Goal: Task Accomplishment & Management: Manage account settings

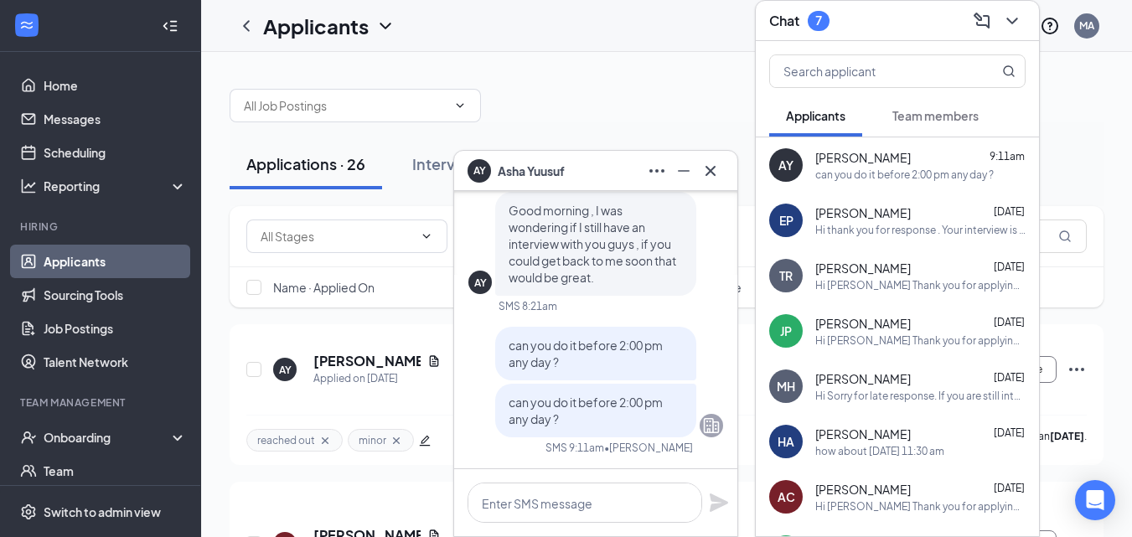
scroll to position [152, 0]
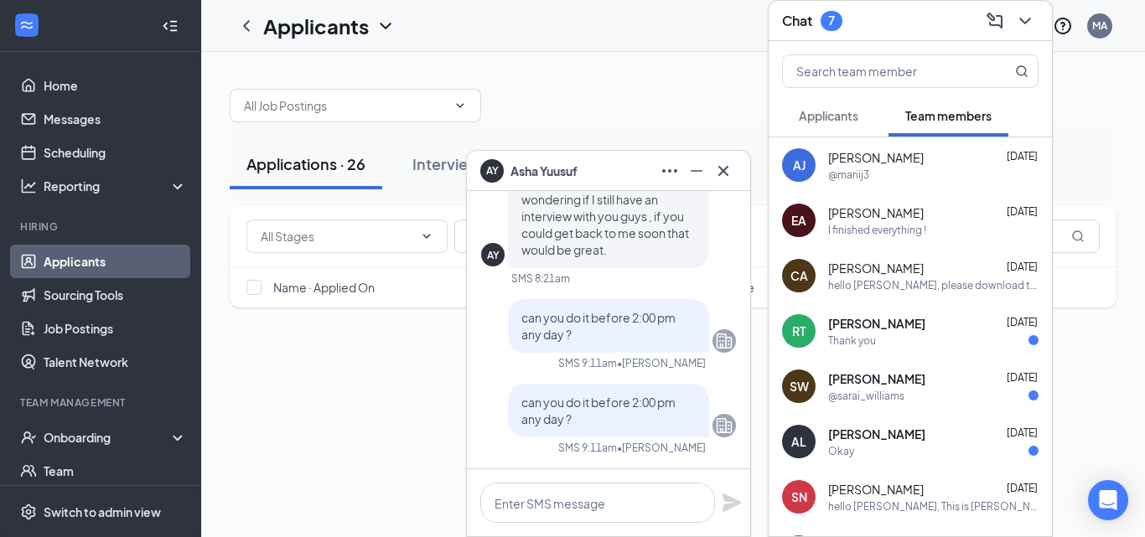
click at [832, 114] on span "Applicants" at bounding box center [829, 115] width 60 height 15
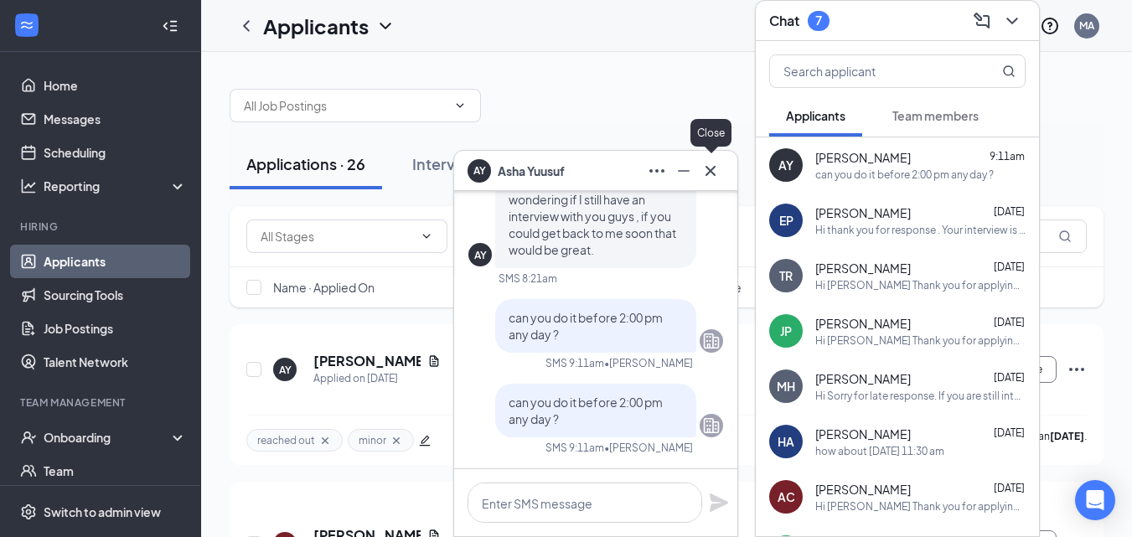
click at [700, 168] on button at bounding box center [710, 171] width 27 height 27
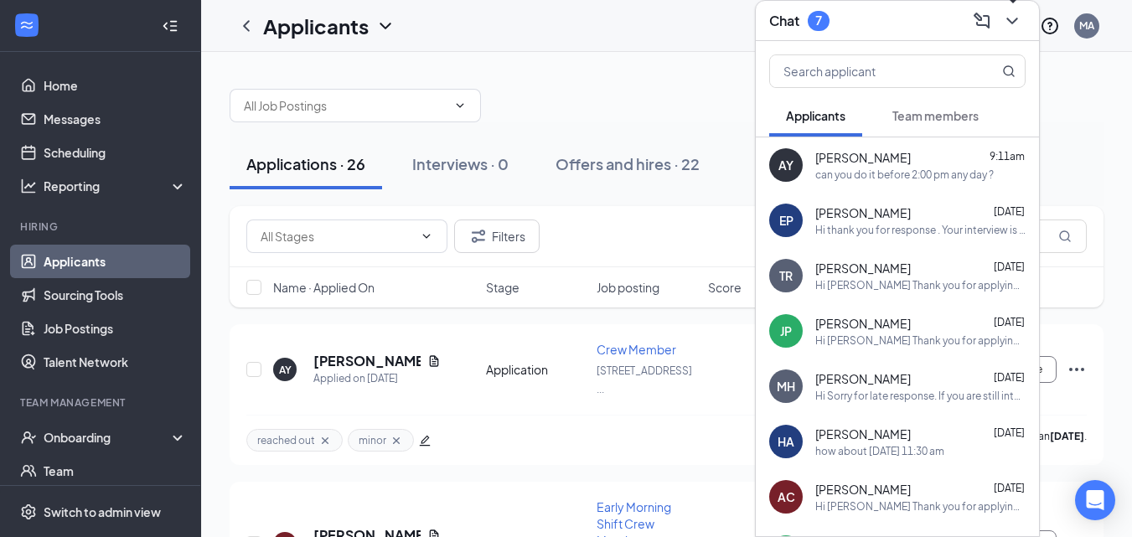
click at [1015, 17] on icon "ChevronDown" at bounding box center [1012, 21] width 20 height 20
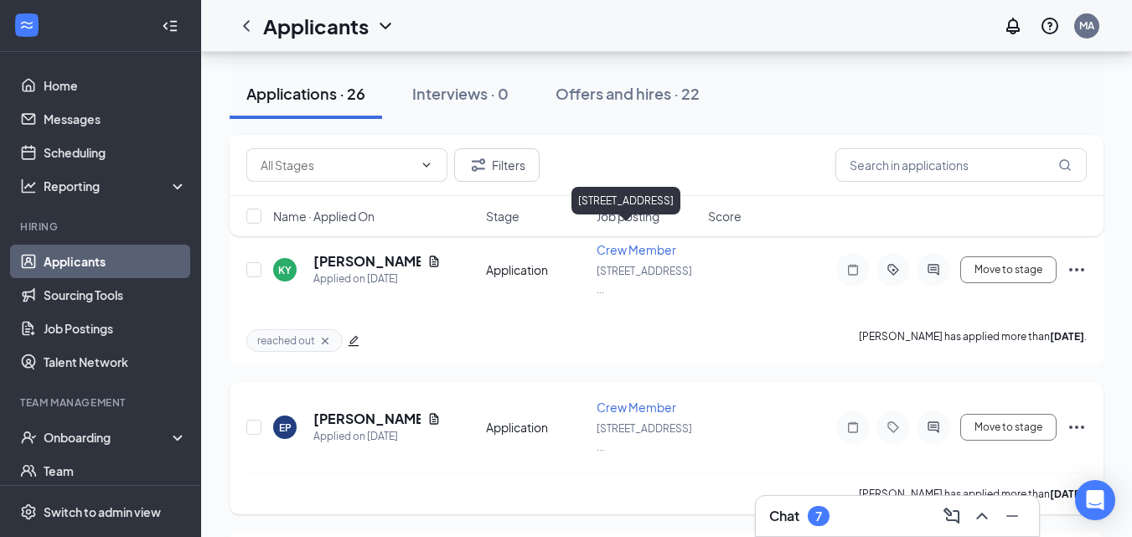
scroll to position [503, 0]
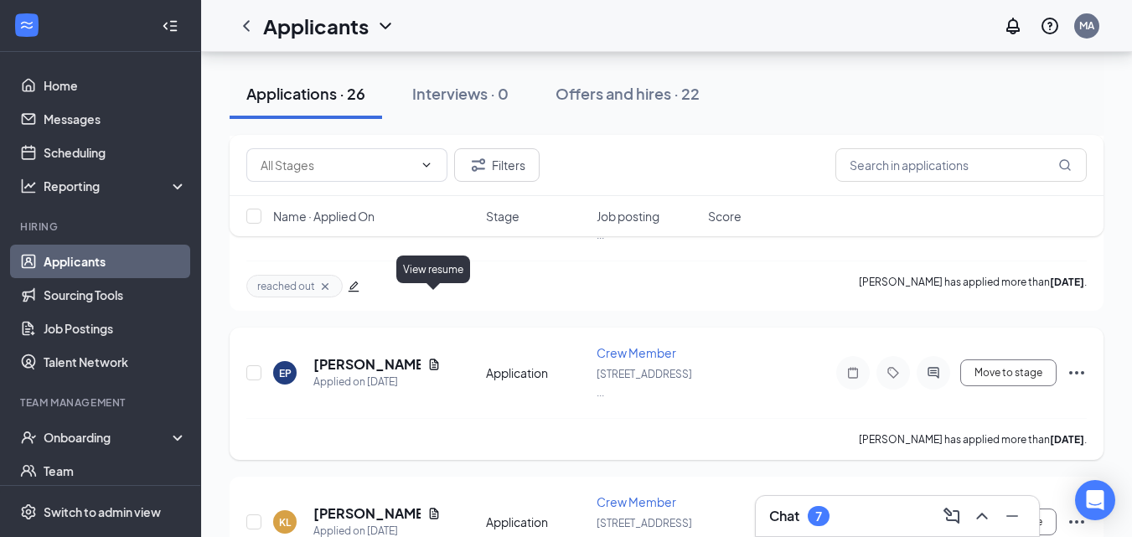
click at [433, 359] on icon "Document" at bounding box center [433, 364] width 9 height 11
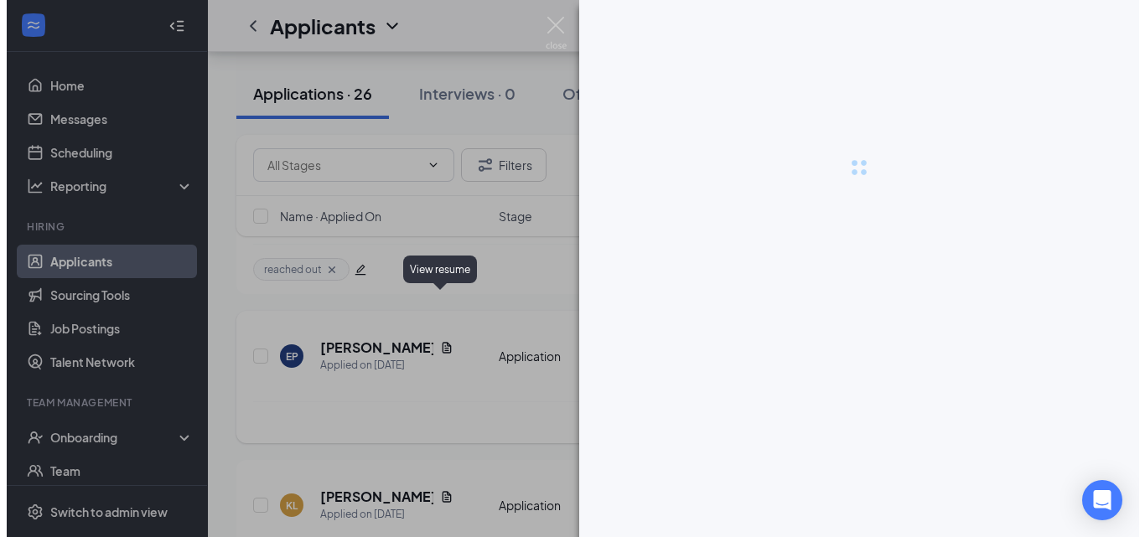
scroll to position [494, 0]
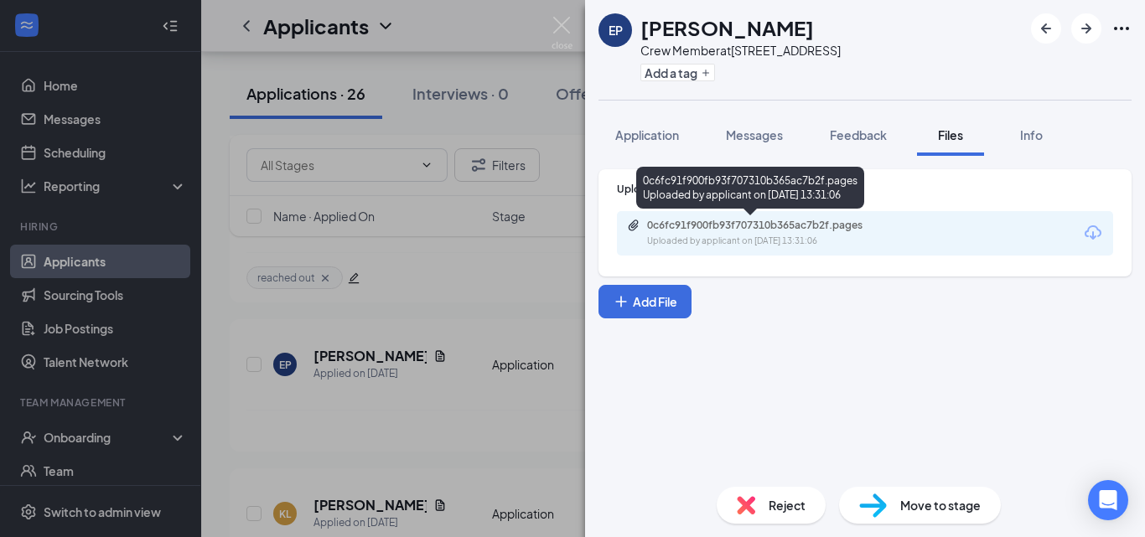
click at [743, 233] on div "0c6fc91f900fb93f707310b365ac7b2f.pages Uploaded by applicant on Aug 17, 2025 at…" at bounding box center [763, 233] width 272 height 29
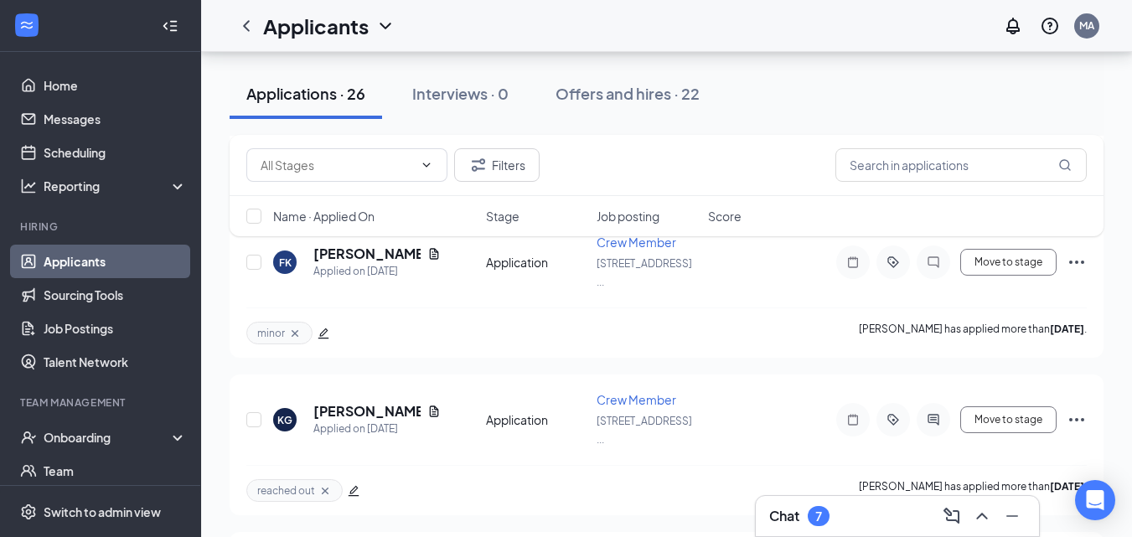
scroll to position [922, 0]
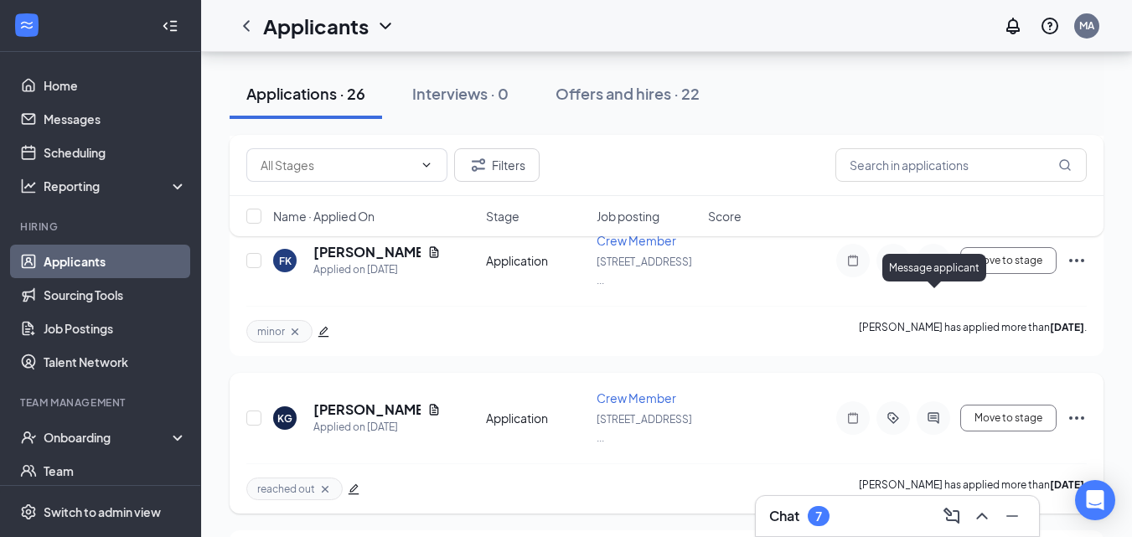
click at [932, 412] on icon "ActiveChat" at bounding box center [934, 418] width 20 height 13
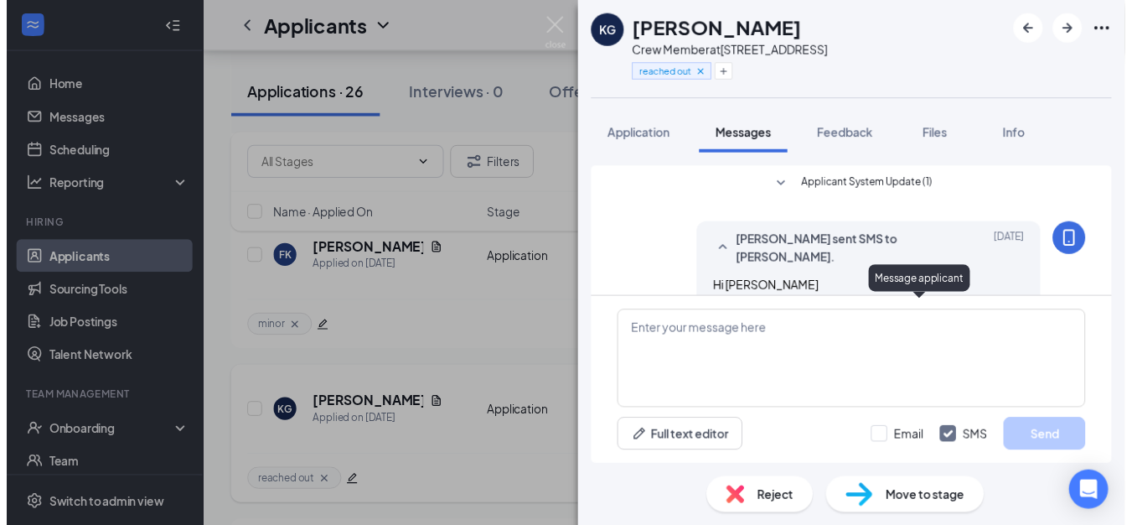
scroll to position [97, 0]
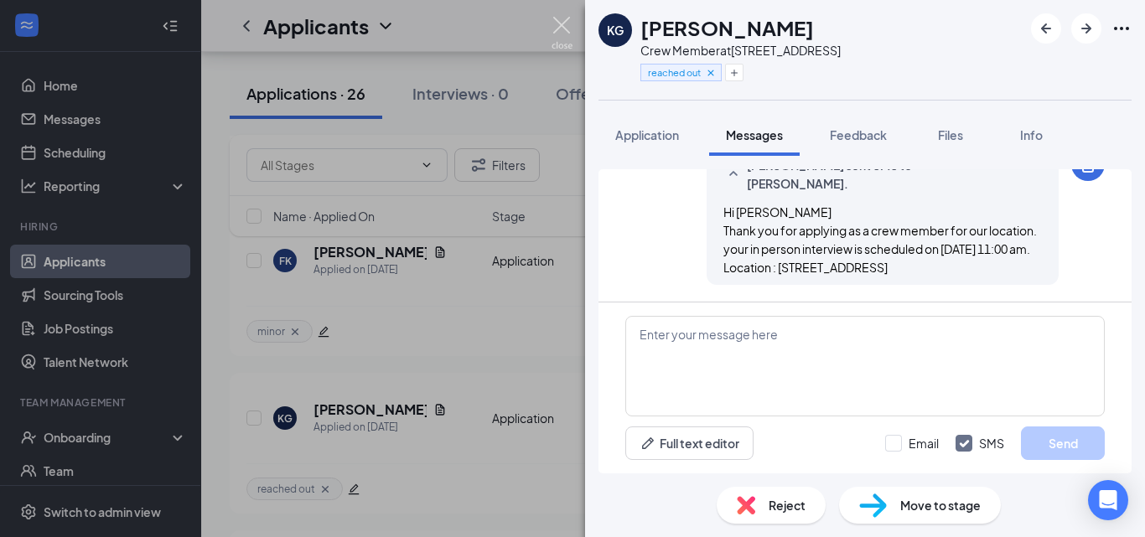
click at [562, 23] on img at bounding box center [561, 33] width 21 height 33
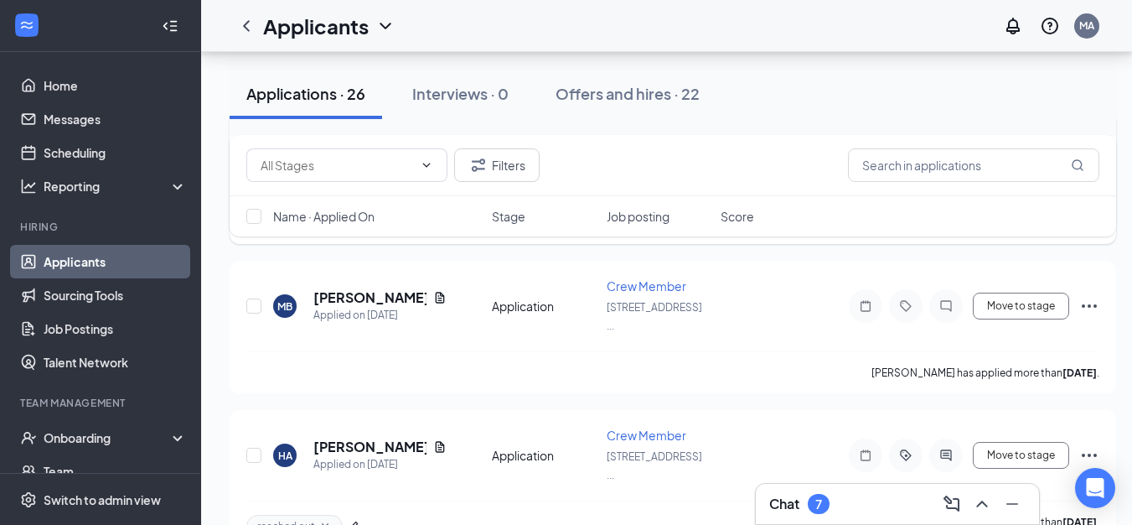
scroll to position [1492, 0]
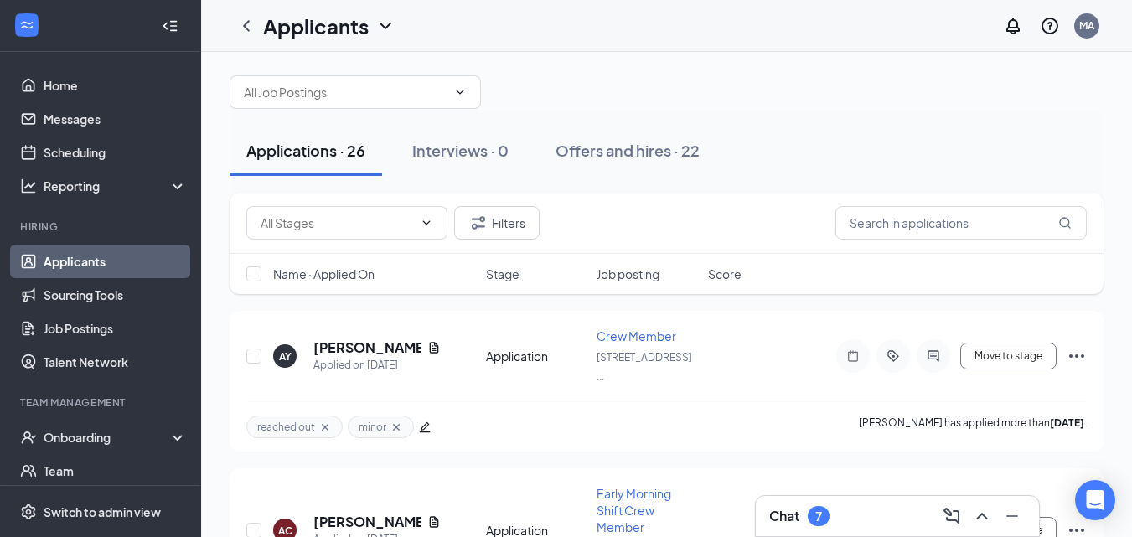
scroll to position [7, 0]
